Goal: Register for event/course

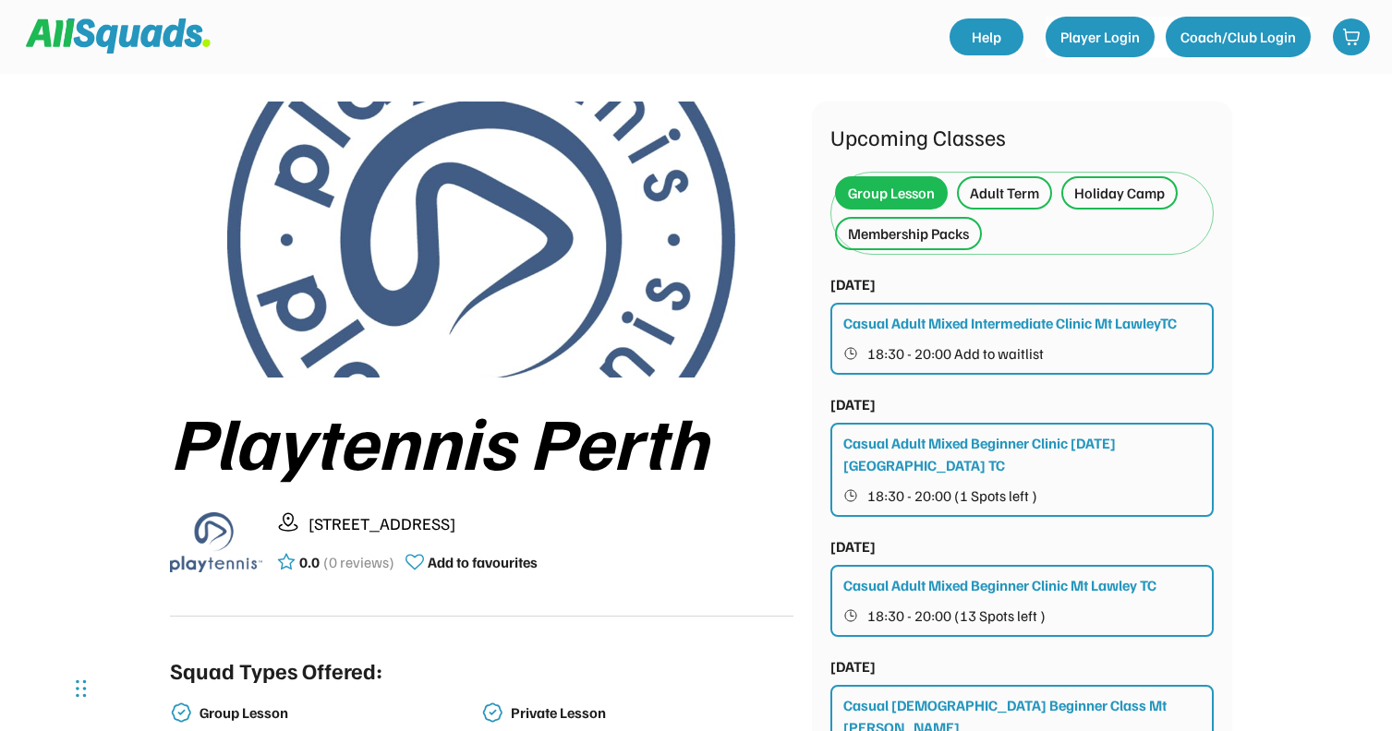
scroll to position [40, 0]
click at [1036, 203] on div "Adult Term" at bounding box center [1004, 191] width 95 height 33
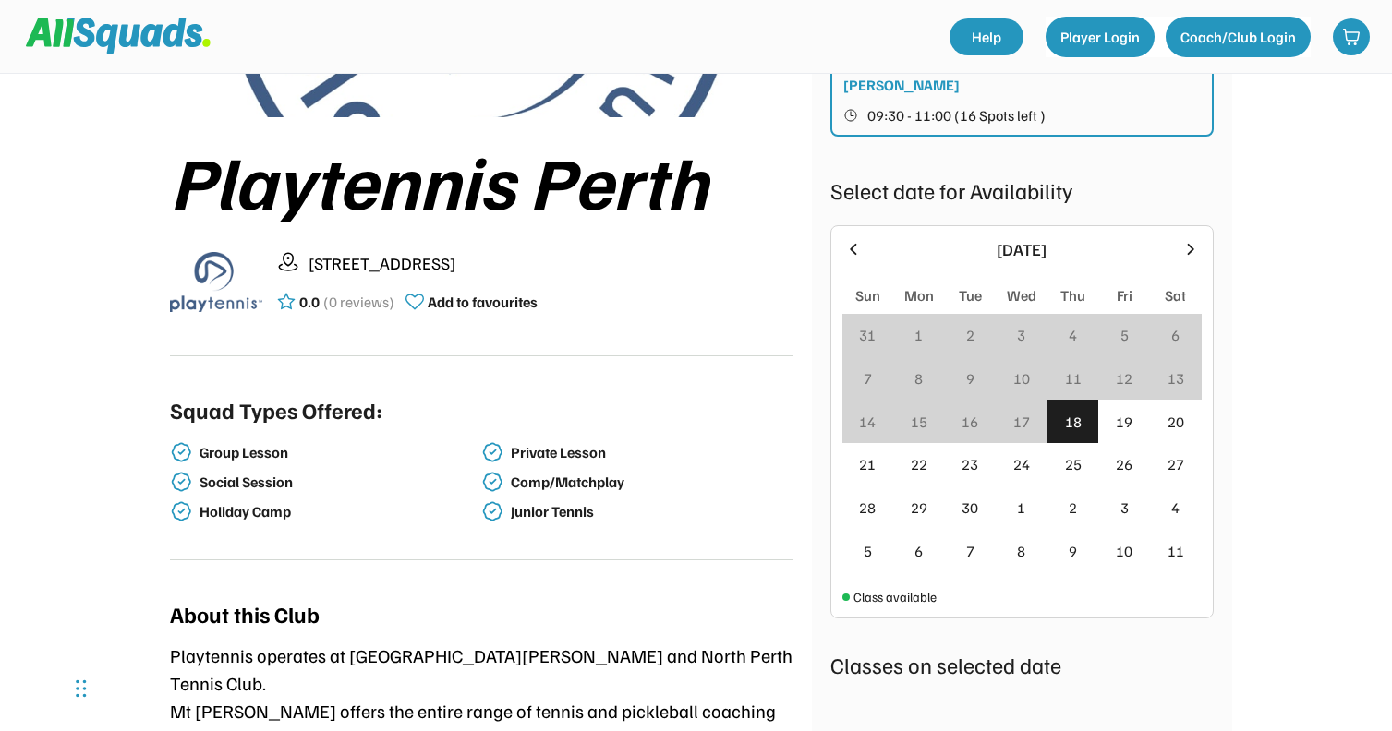
scroll to position [301, 0]
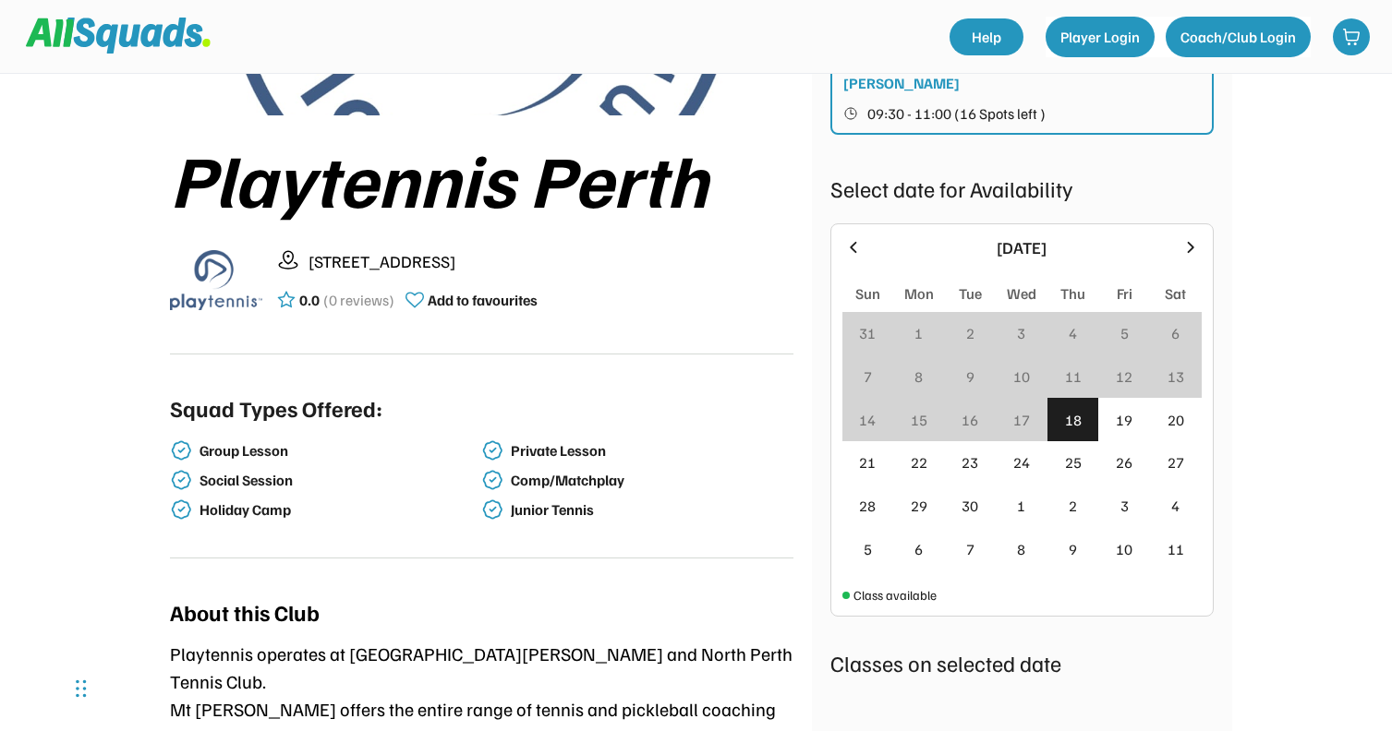
click at [1188, 237] on icon at bounding box center [1190, 247] width 20 height 20
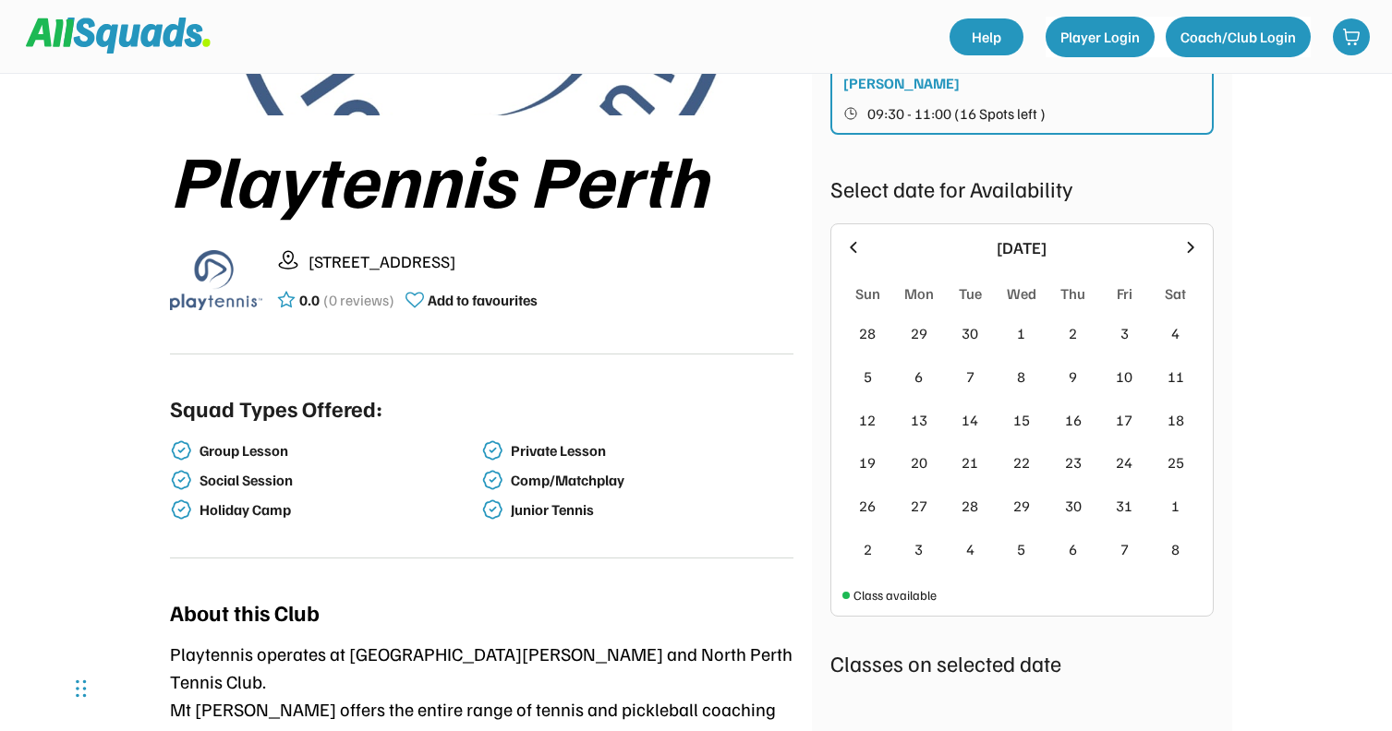
click at [853, 241] on icon at bounding box center [853, 246] width 6 height 11
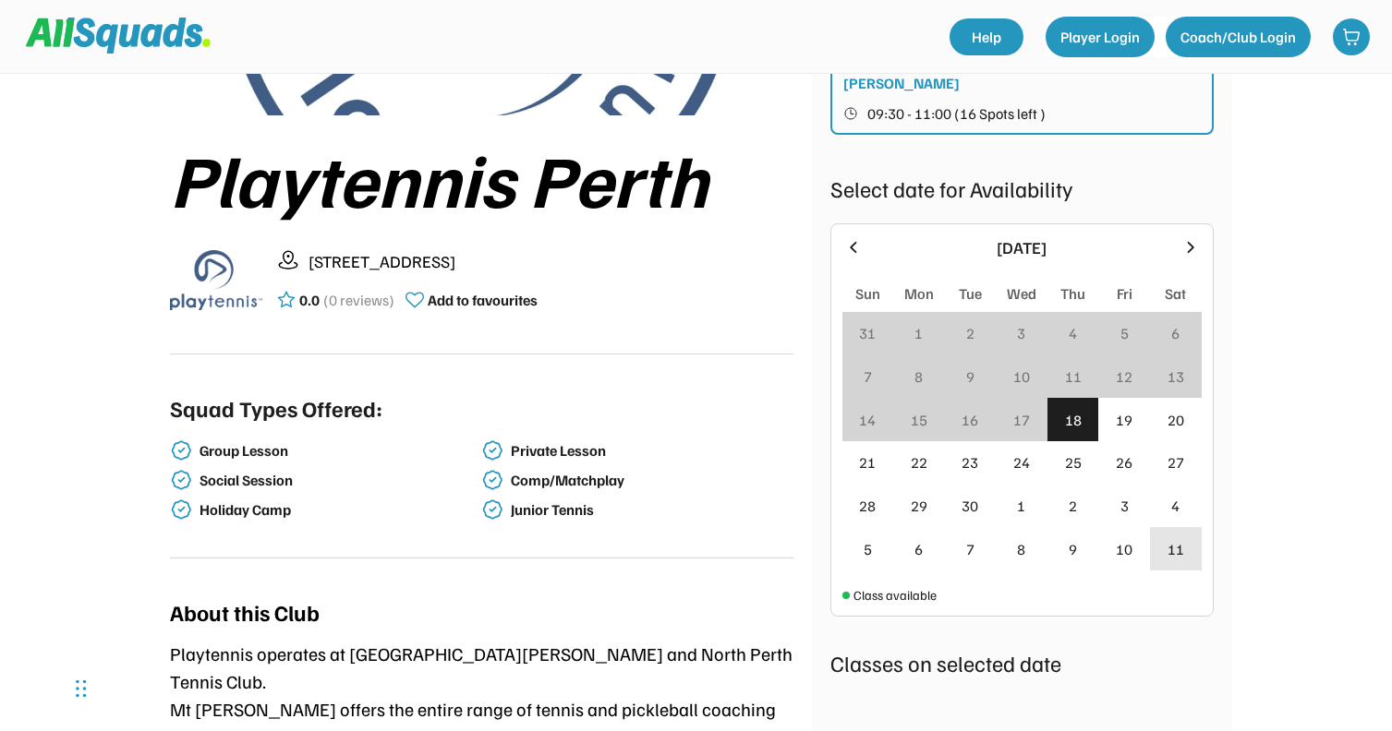
click at [1173, 538] on div "11" at bounding box center [1175, 549] width 17 height 22
click at [1183, 237] on icon at bounding box center [1190, 247] width 20 height 20
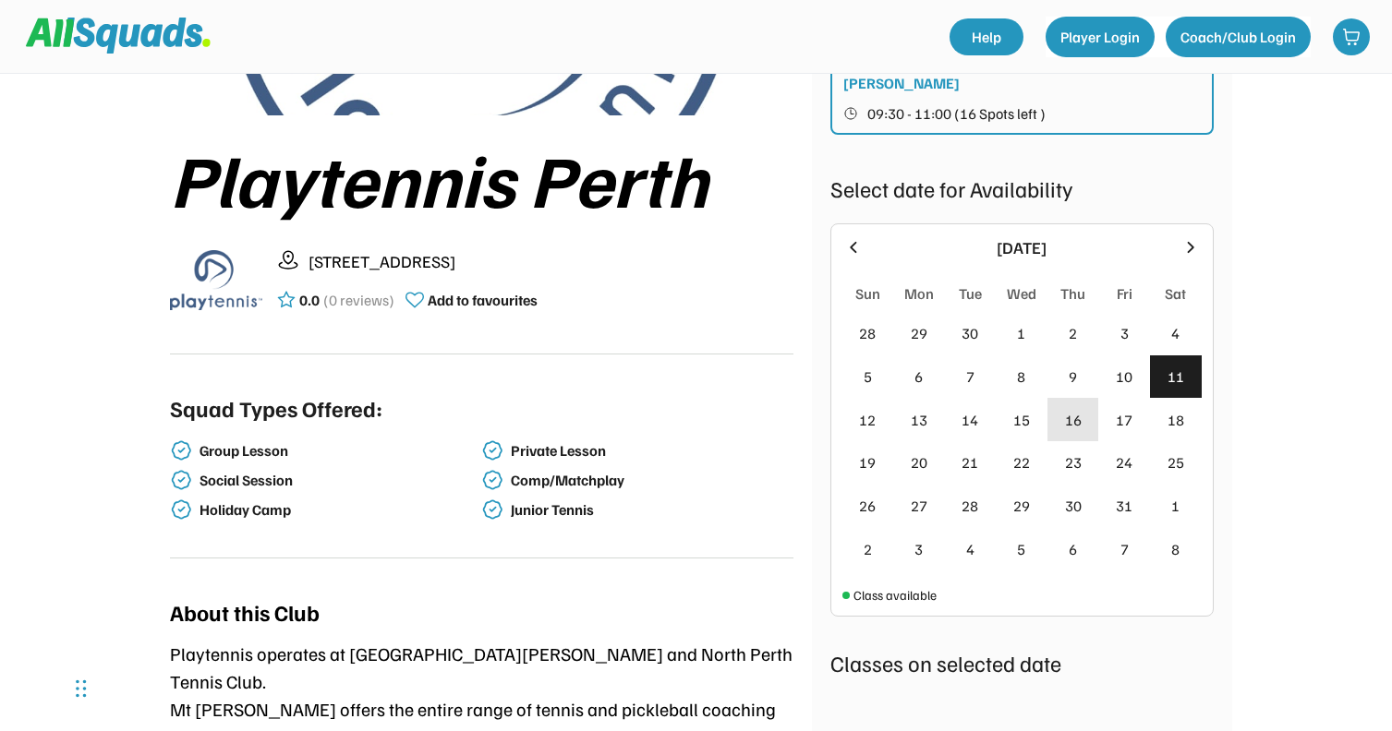
click at [1047, 399] on div "16" at bounding box center [1073, 419] width 52 height 43
click at [910, 586] on div "Class available" at bounding box center [894, 595] width 83 height 19
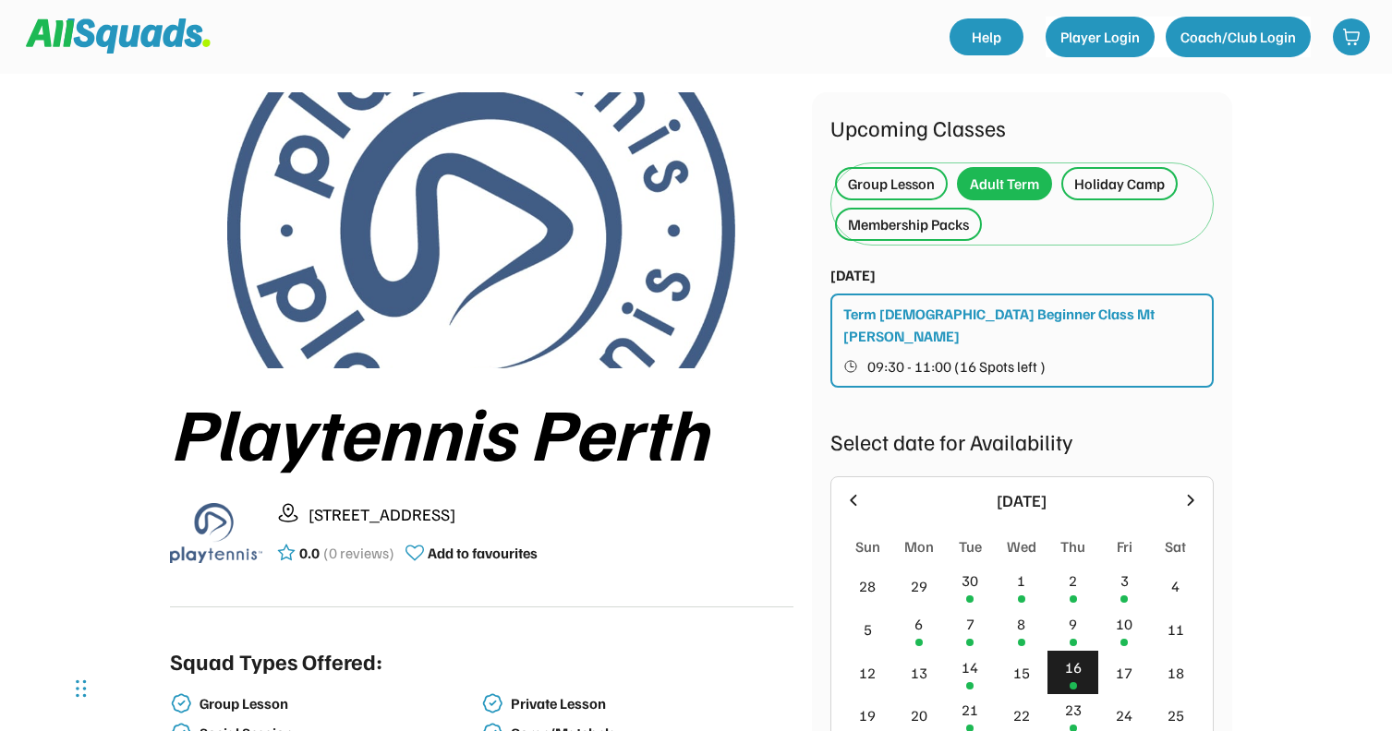
scroll to position [48, 0]
click at [872, 178] on div "Group Lesson" at bounding box center [891, 184] width 87 height 22
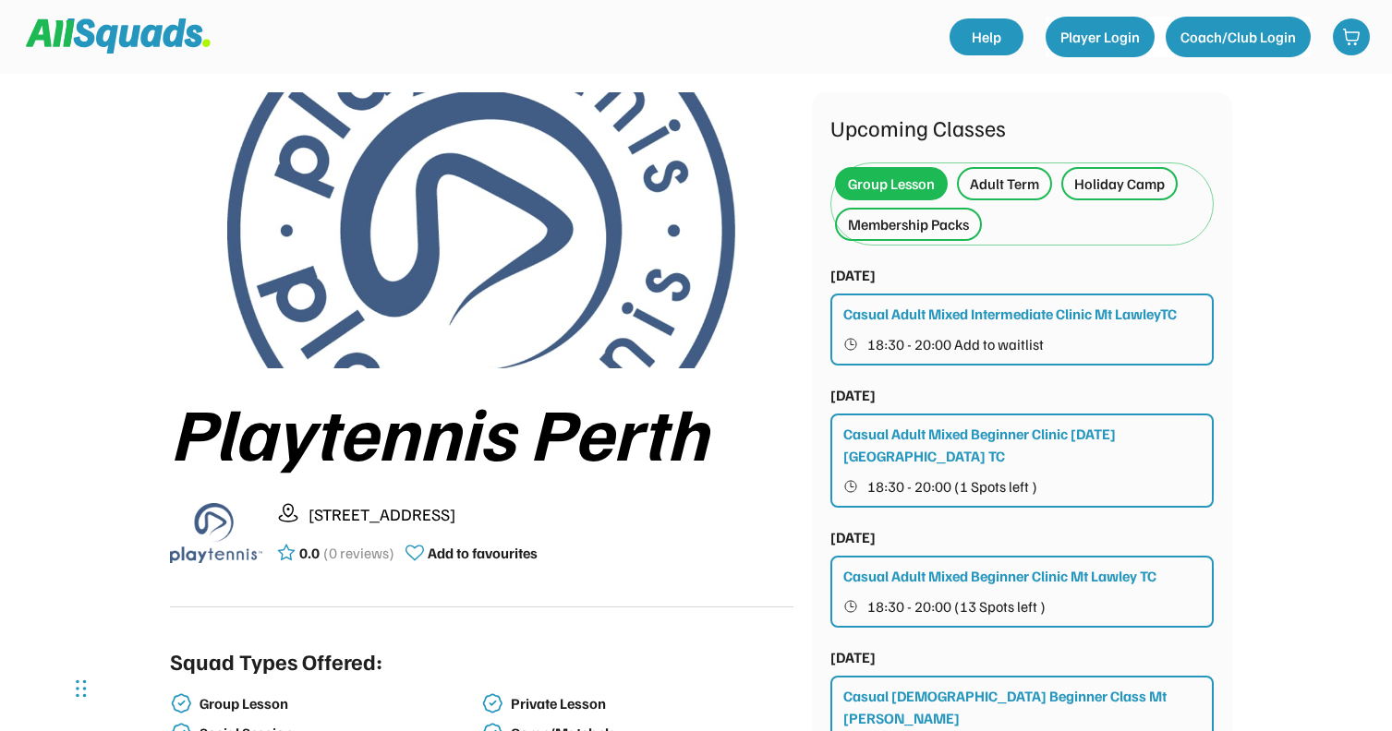
click at [1022, 198] on div "Adult Term" at bounding box center [1004, 183] width 95 height 33
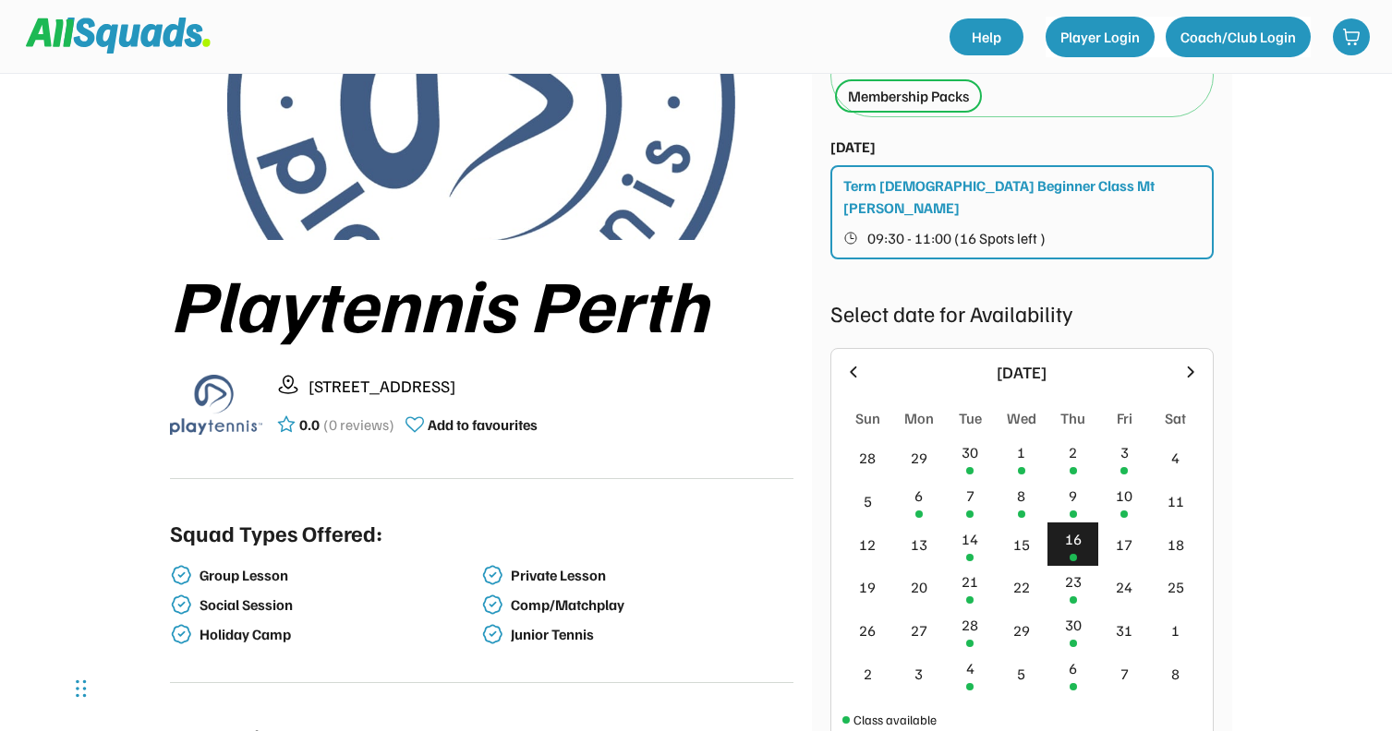
scroll to position [195, 0]
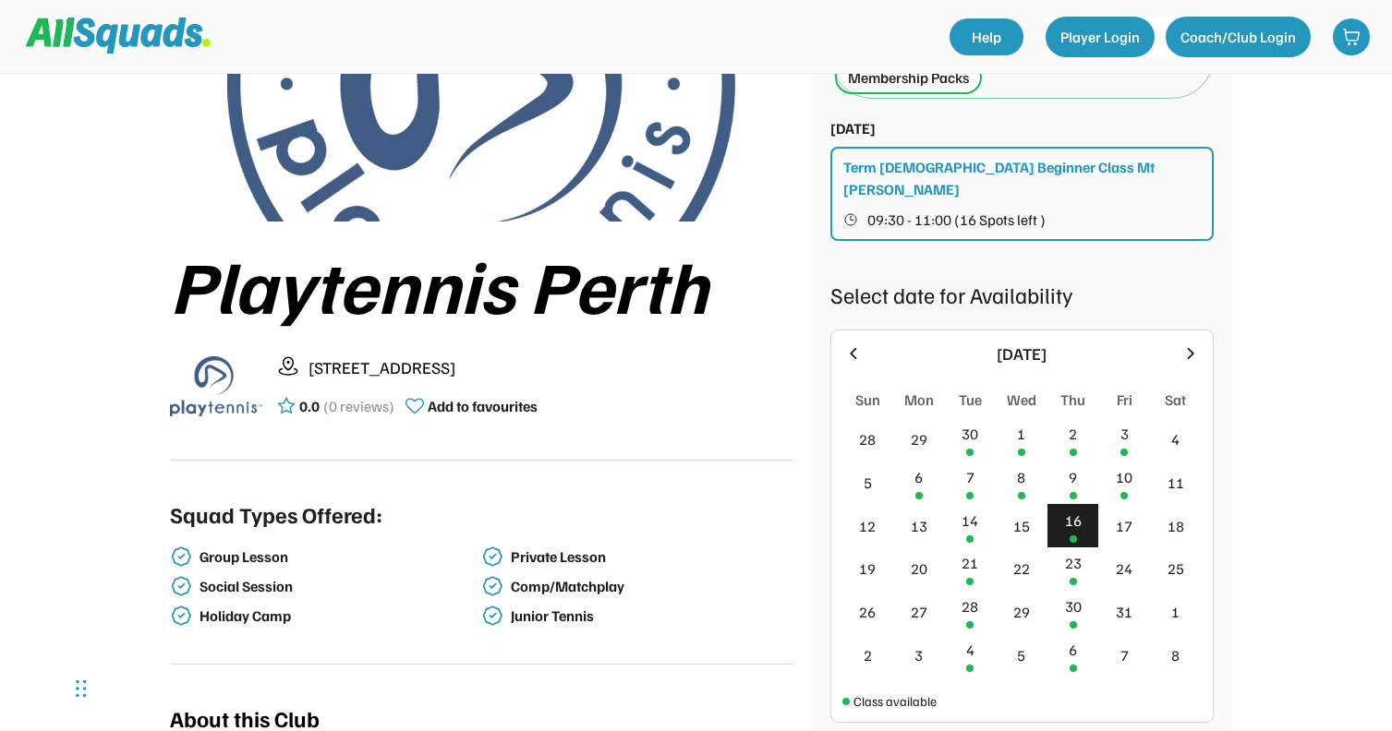
click at [855, 344] on icon at bounding box center [853, 354] width 20 height 20
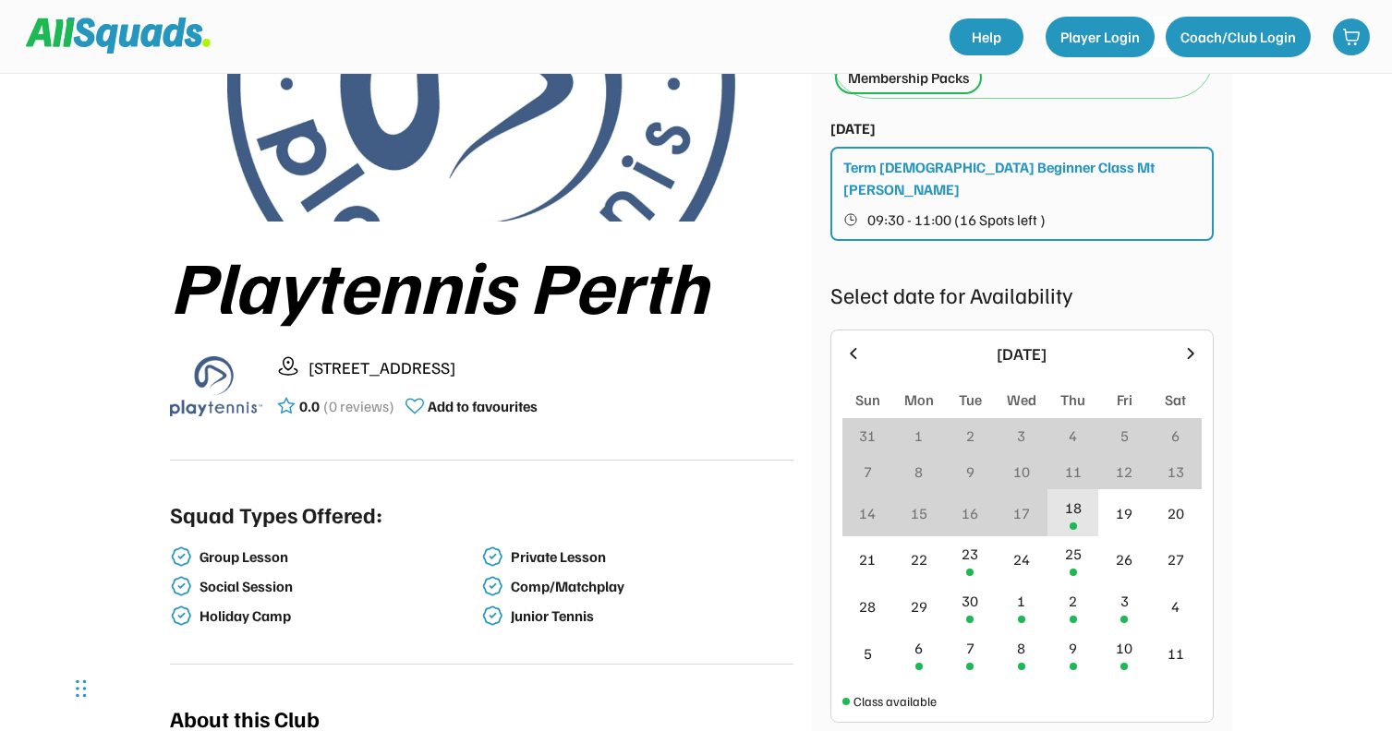
click at [1076, 498] on div "18" at bounding box center [1073, 512] width 52 height 47
click at [1086, 537] on div "25" at bounding box center [1073, 560] width 52 height 47
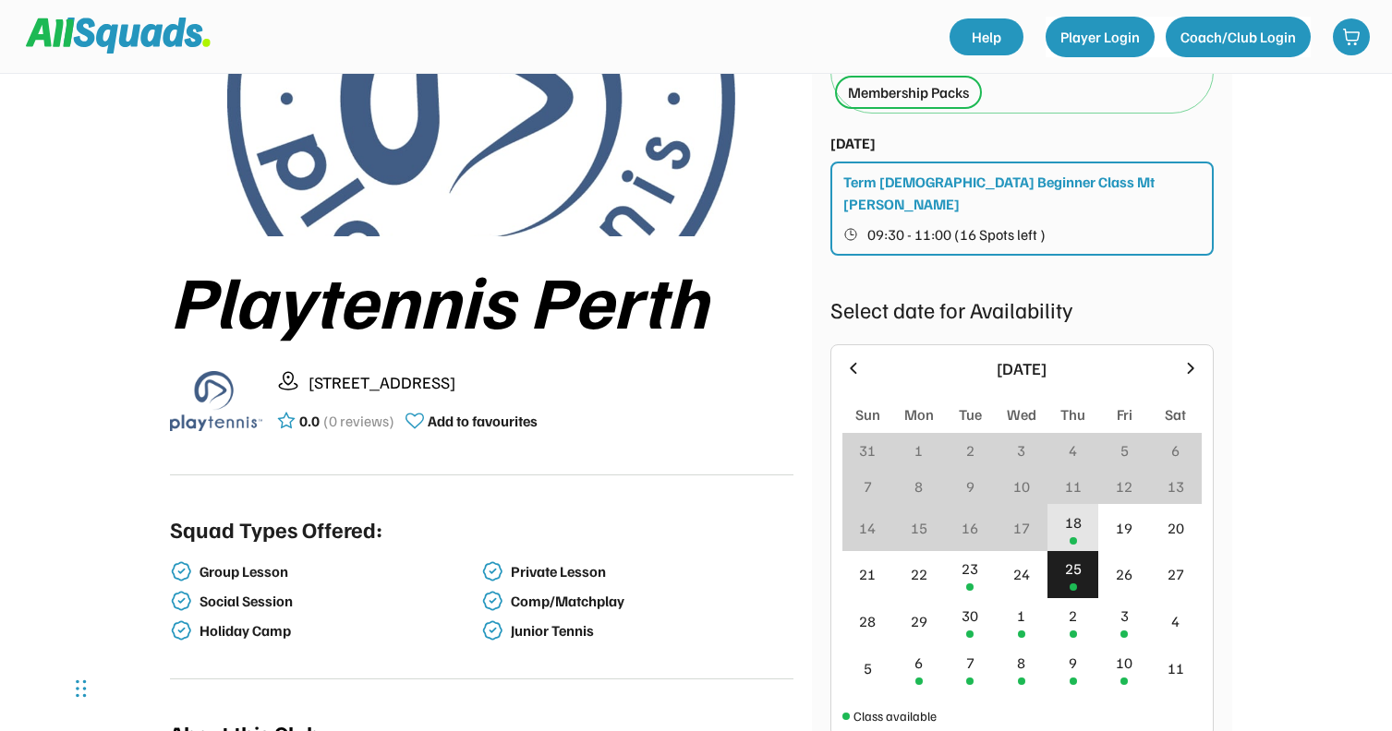
click at [1067, 512] on div "18" at bounding box center [1073, 523] width 17 height 22
click at [1023, 563] on div "24" at bounding box center [1021, 574] width 17 height 22
click at [1054, 551] on div "25" at bounding box center [1073, 574] width 52 height 47
click at [986, 552] on div "23" at bounding box center [971, 574] width 52 height 47
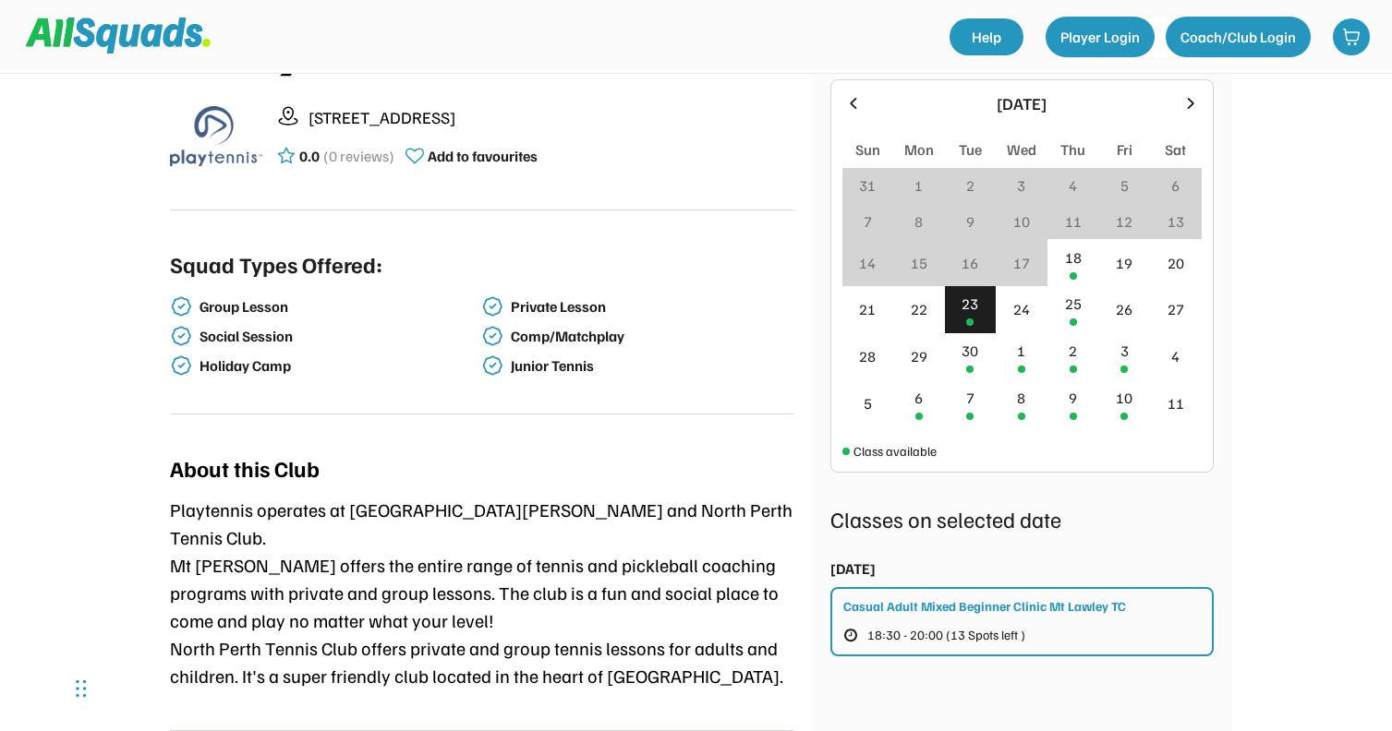
scroll to position [437, 0]
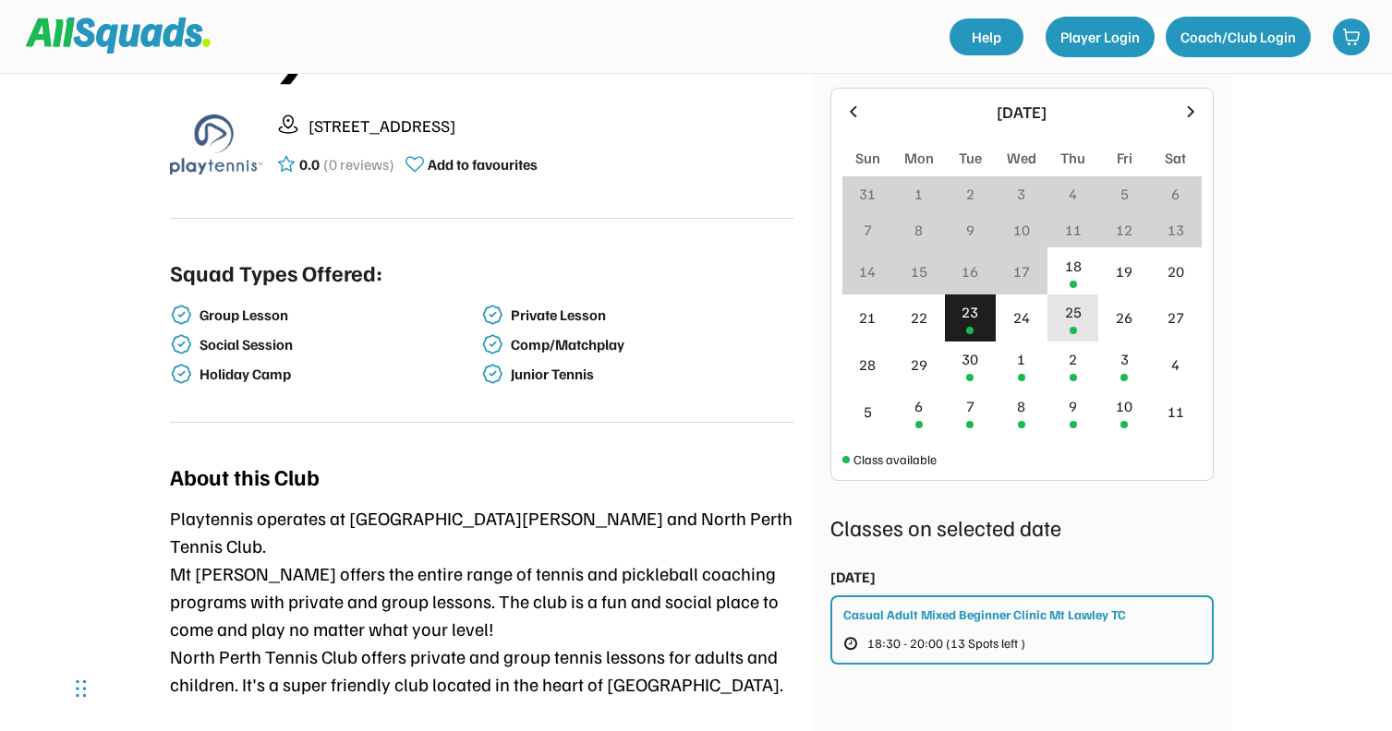
click at [1072, 301] on div "25" at bounding box center [1073, 312] width 17 height 22
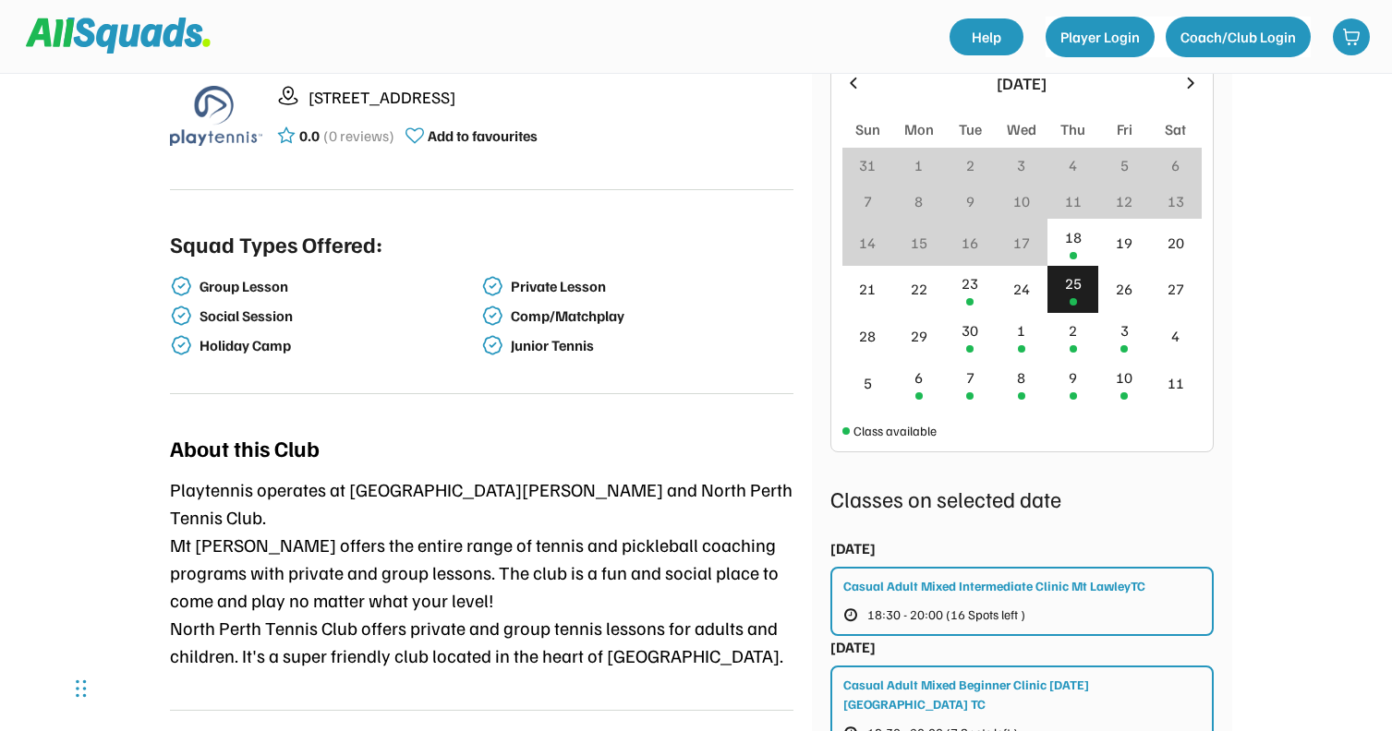
scroll to position [303, 0]
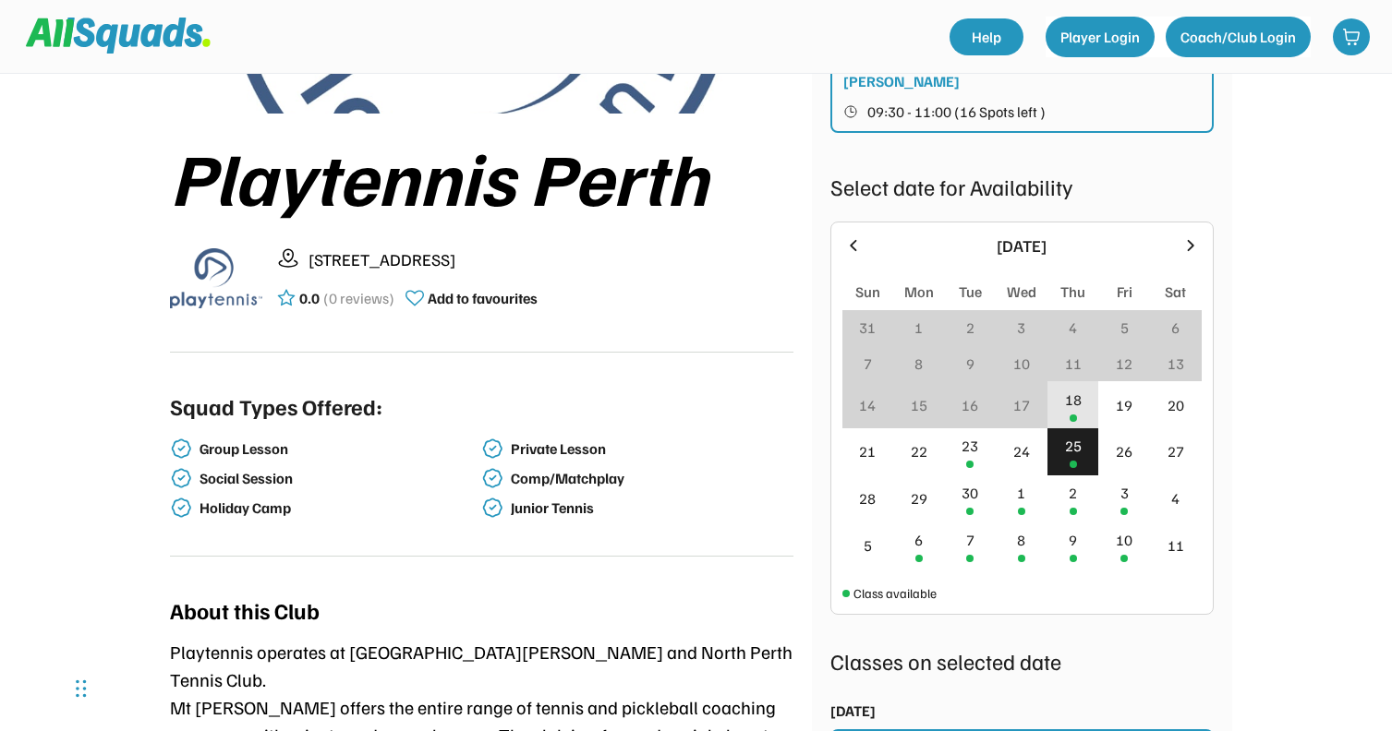
click at [1073, 389] on div "18" at bounding box center [1073, 400] width 17 height 22
